Goal: Information Seeking & Learning: Learn about a topic

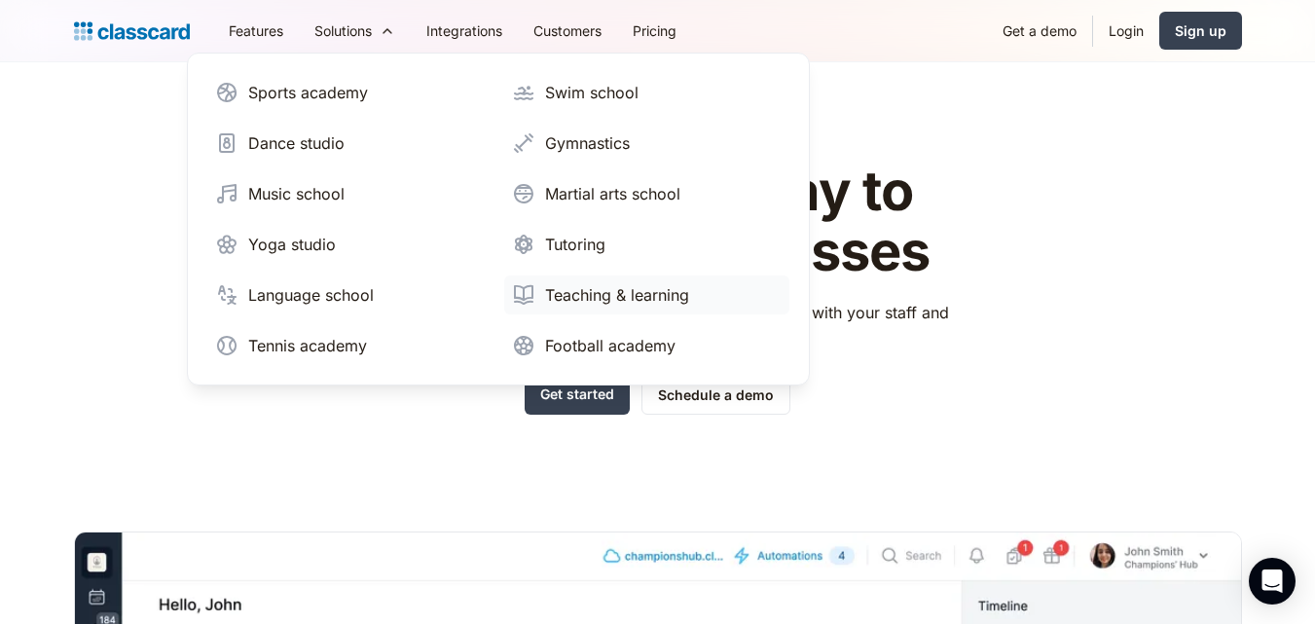
click at [638, 300] on div "Teaching & learning" at bounding box center [617, 294] width 144 height 23
